Goal: Book appointment/travel/reservation

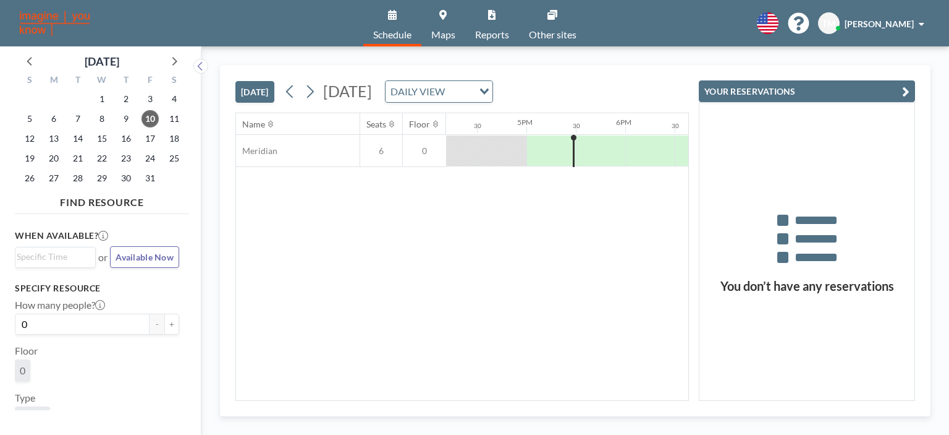
scroll to position [0, 1632]
click at [54, 138] on span "13" at bounding box center [53, 138] width 17 height 17
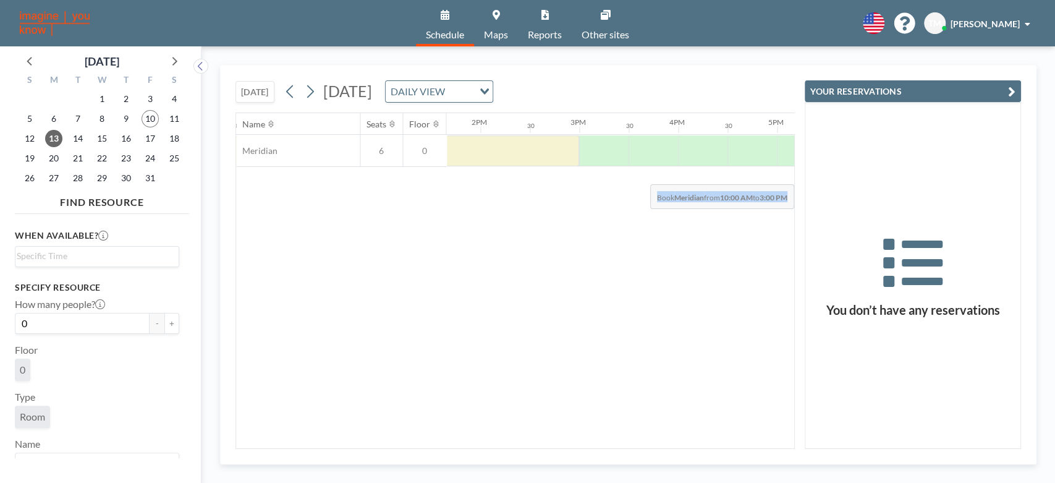
scroll to position [0, 1386]
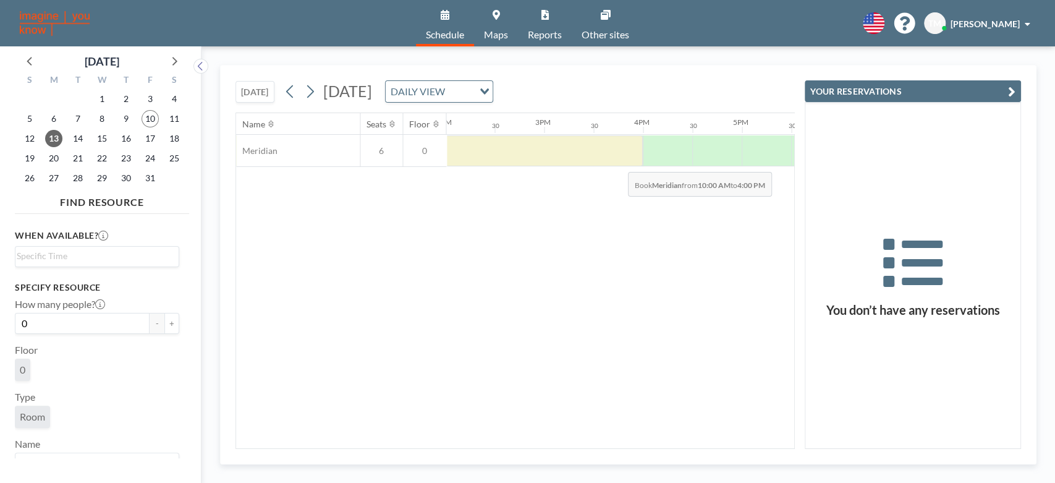
drag, startPoint x: 514, startPoint y: 162, endPoint x: 618, endPoint y: 162, distance: 104.5
click at [618, 162] on div at bounding box center [345, 150] width 593 height 31
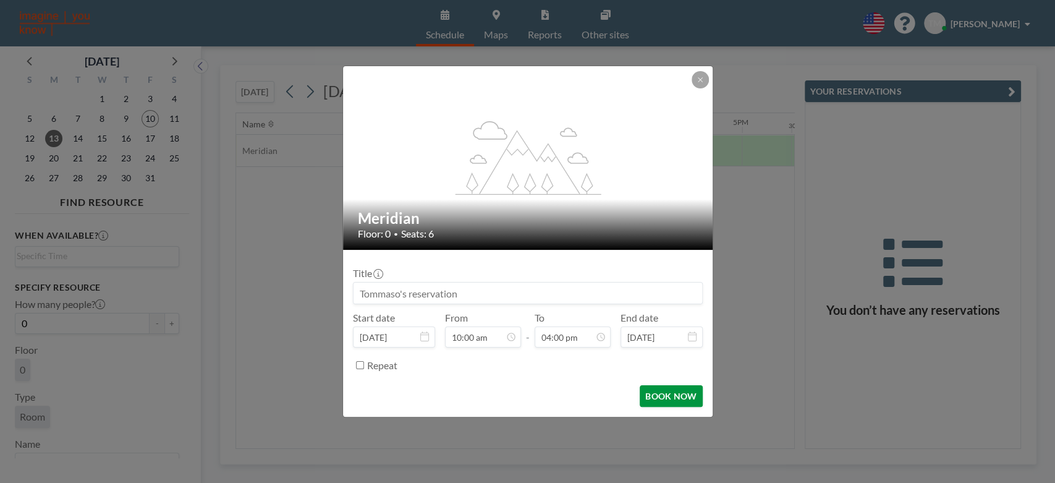
click at [691, 385] on button "BOOK NOW" at bounding box center [671, 396] width 62 height 22
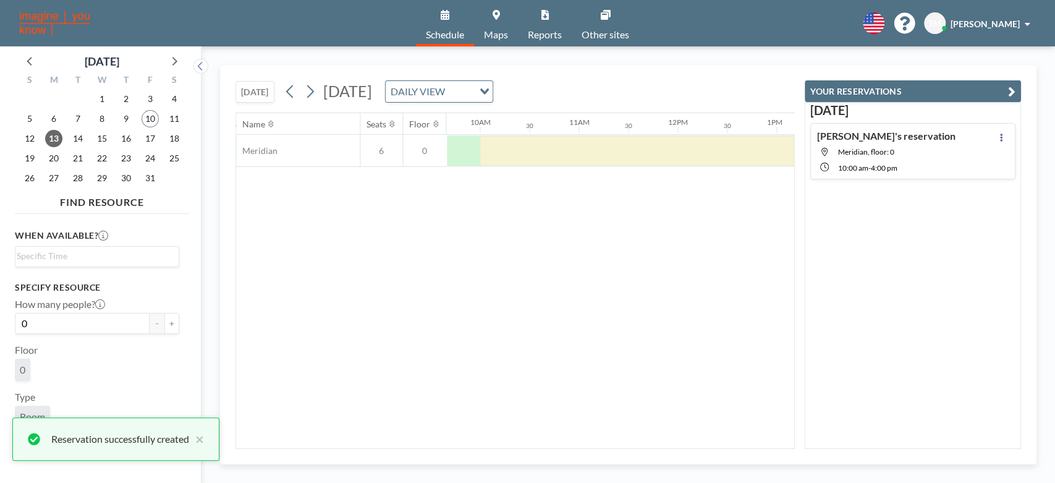
scroll to position [0, 905]
click at [619, 154] on div at bounding box center [826, 150] width 593 height 31
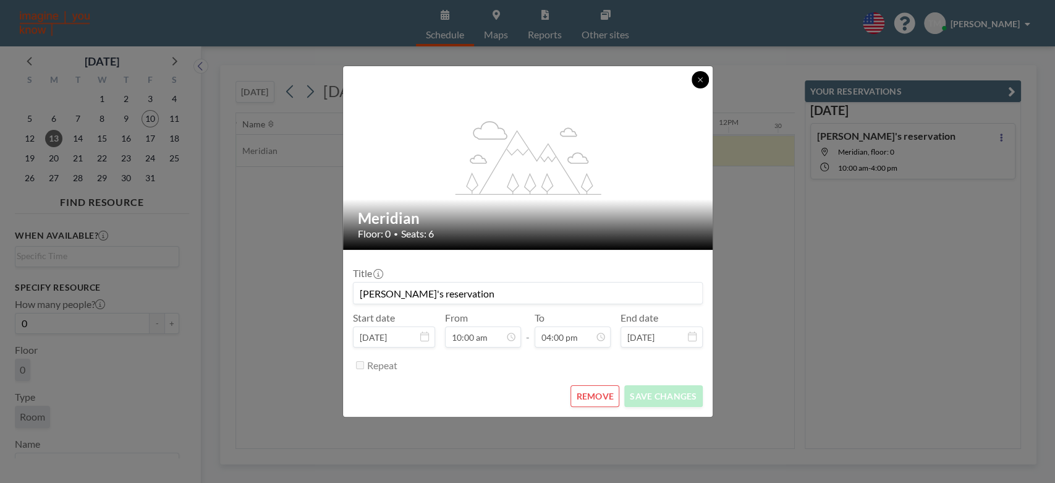
click at [702, 75] on button at bounding box center [700, 79] width 17 height 17
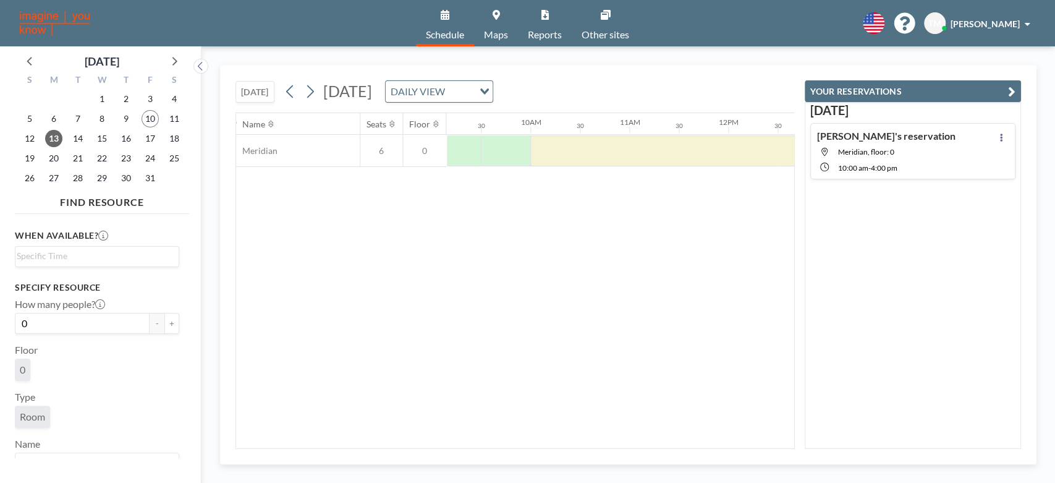
drag, startPoint x: 656, startPoint y: 246, endPoint x: 653, endPoint y: 252, distance: 6.4
click at [653, 252] on div "Name Seats Floor 12AM 30 1AM 30 2AM 30 3AM 30 4AM 30 5AM 30 6AM 30 7AM 30 8AM 3…" at bounding box center [515, 280] width 558 height 335
click at [638, 152] on div at bounding box center [826, 150] width 593 height 31
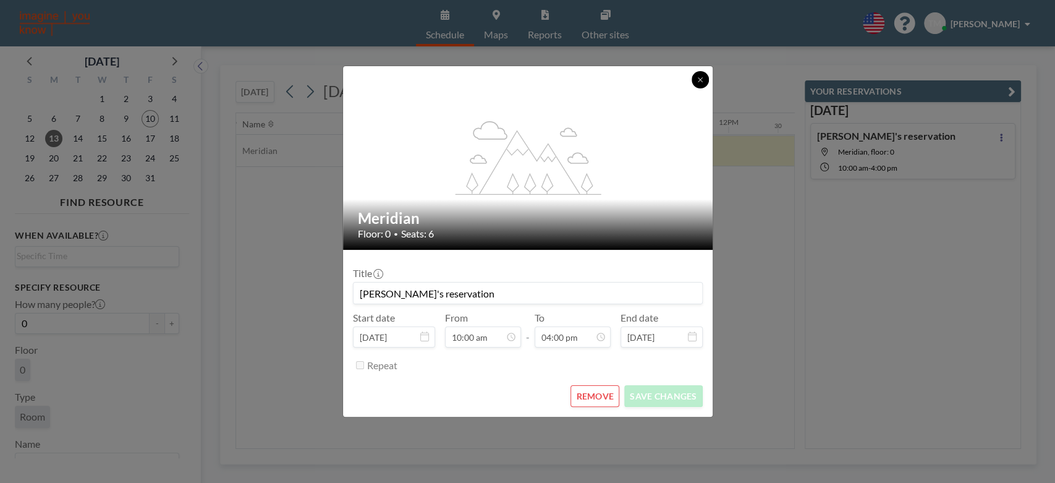
click at [705, 80] on button at bounding box center [700, 79] width 17 height 17
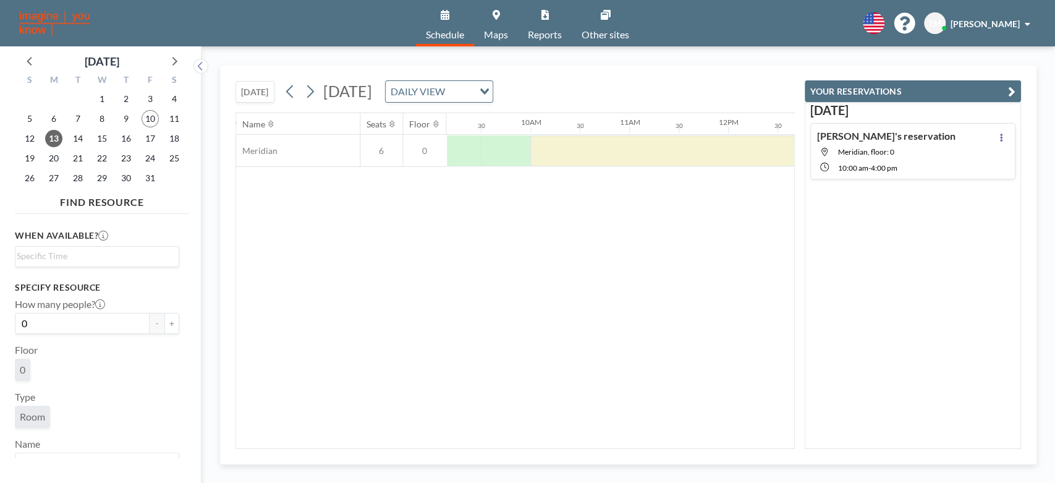
click at [675, 310] on div "Name Seats Floor 12AM 30 1AM 30 2AM 30 3AM 30 4AM 30 5AM 30 6AM 30 7AM 30 8AM 3…" at bounding box center [515, 280] width 558 height 335
click at [593, 290] on div "Name Seats Floor 12AM 30 1AM 30 2AM 30 3AM 30 4AM 30 5AM 30 6AM 30 7AM 30 8AM 3…" at bounding box center [515, 280] width 558 height 335
click at [604, 156] on div at bounding box center [826, 150] width 593 height 31
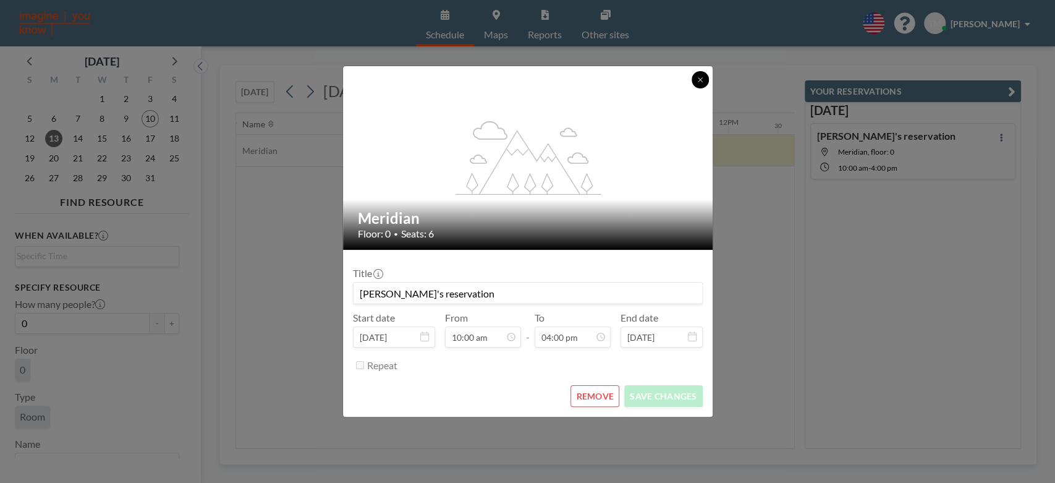
click at [700, 82] on icon at bounding box center [700, 79] width 7 height 7
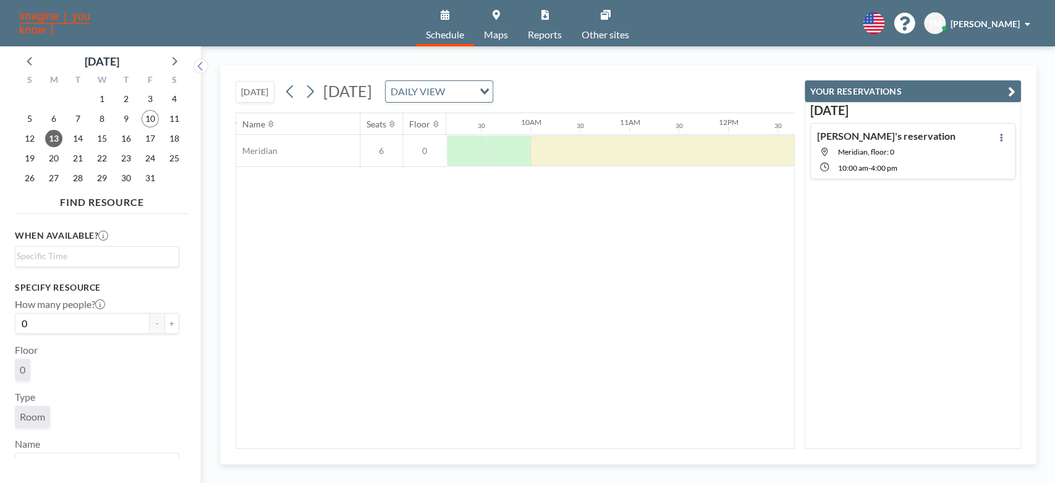
click at [695, 261] on div "Name Seats Floor 12AM 30 1AM 30 2AM 30 3AM 30 4AM 30 5AM 30 6AM 30 7AM 30 8AM 3…" at bounding box center [515, 280] width 558 height 335
click at [548, 250] on div "Name Seats Floor 12AM 30 1AM 30 2AM 30 3AM 30 4AM 30 5AM 30 6AM 30 7AM 30 8AM 3…" at bounding box center [515, 280] width 558 height 335
